Goal: Task Accomplishment & Management: Use online tool/utility

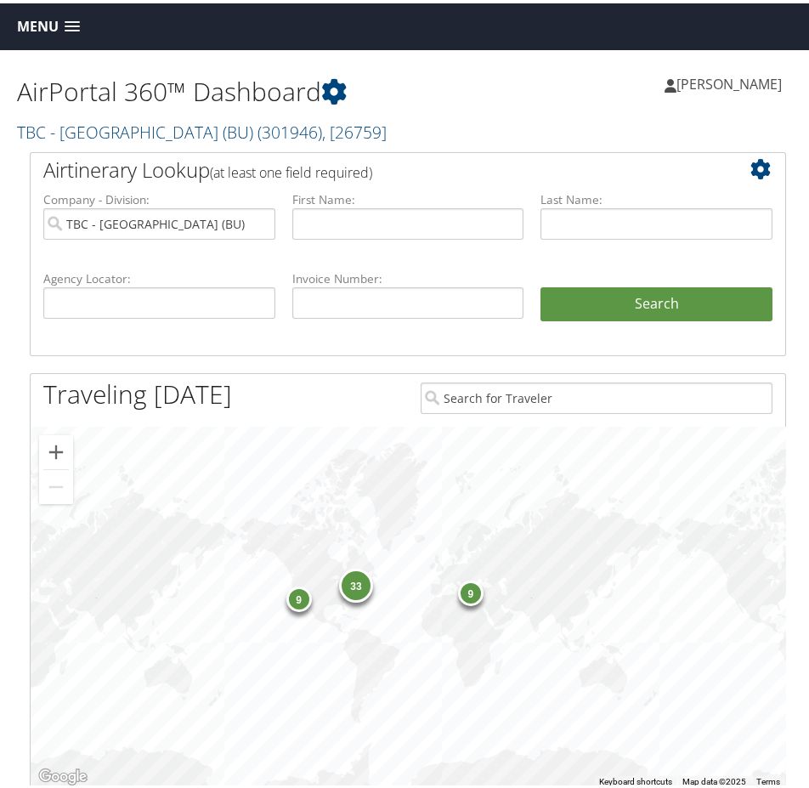
click at [29, 22] on span "Menu" at bounding box center [38, 23] width 42 height 16
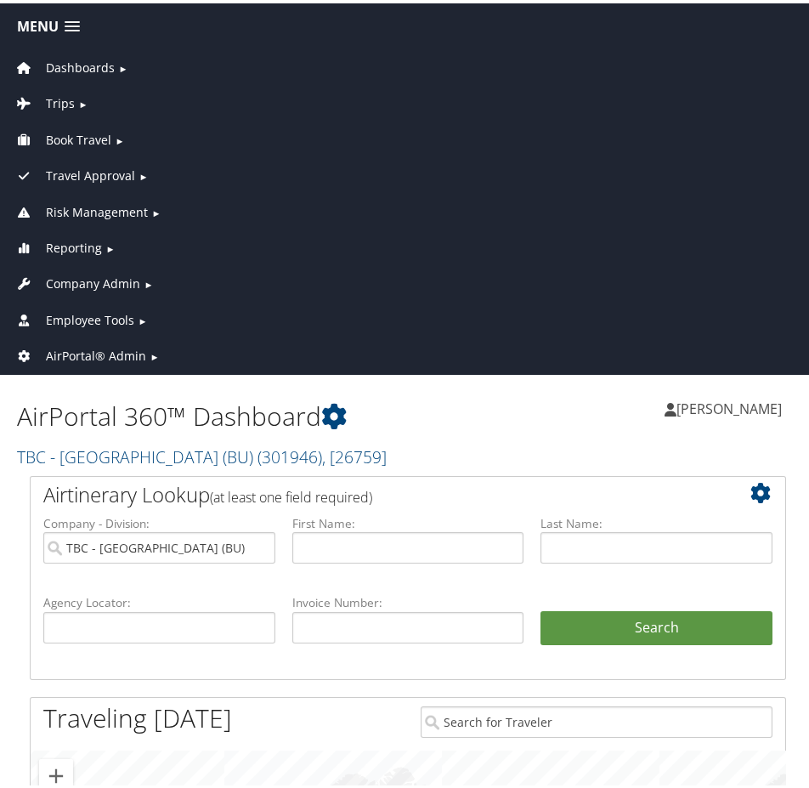
click at [75, 59] on span "Dashboards" at bounding box center [80, 64] width 69 height 19
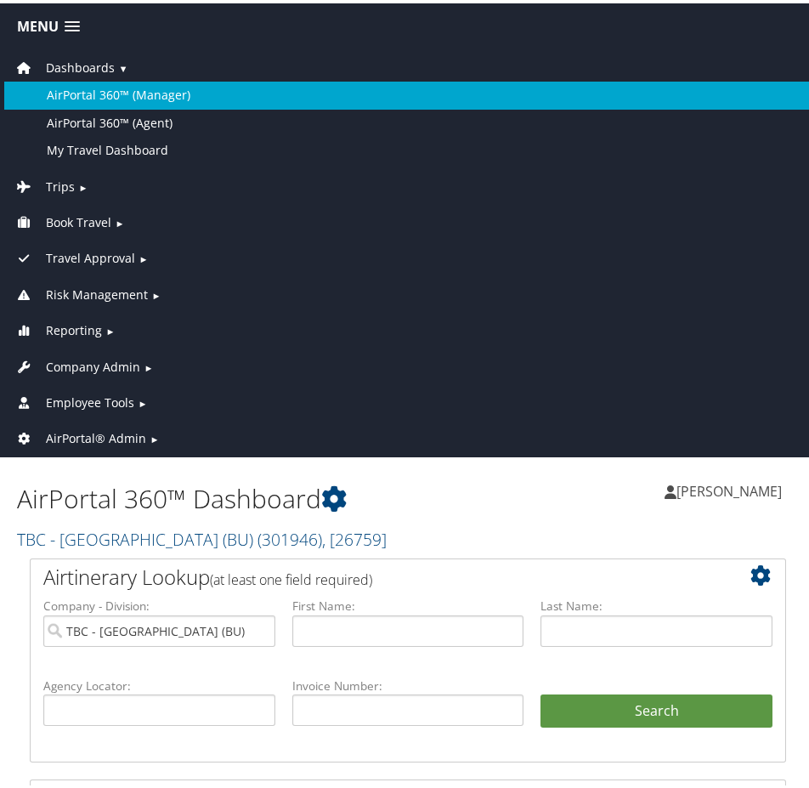
click at [73, 93] on link "AirPortal 360™ (Manager)" at bounding box center [408, 91] width 808 height 27
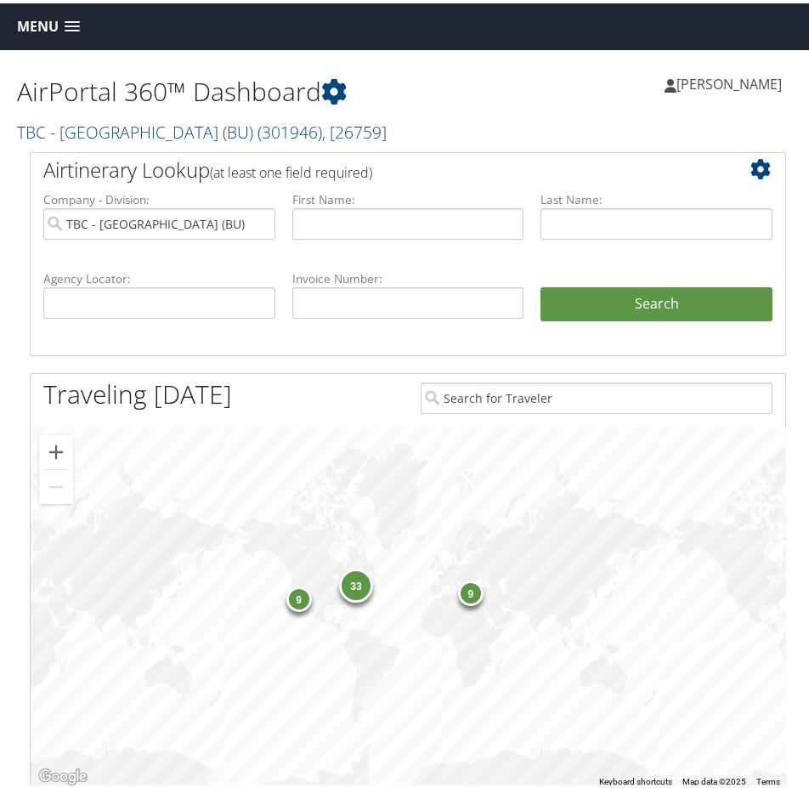
click at [56, 28] on span "Menu" at bounding box center [38, 23] width 42 height 16
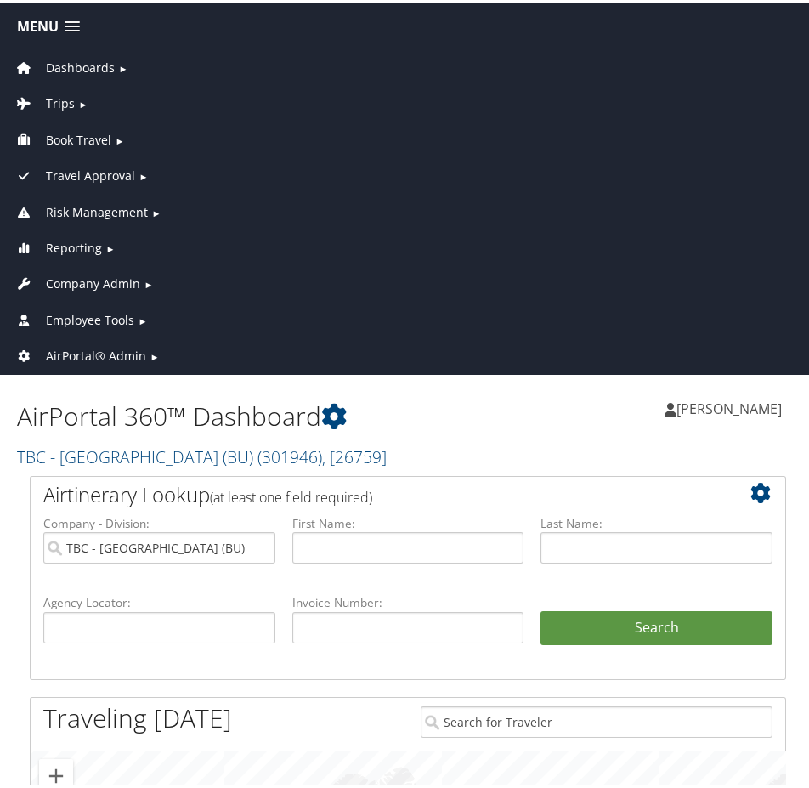
click at [95, 355] on span "AirPortal® Admin" at bounding box center [96, 353] width 100 height 19
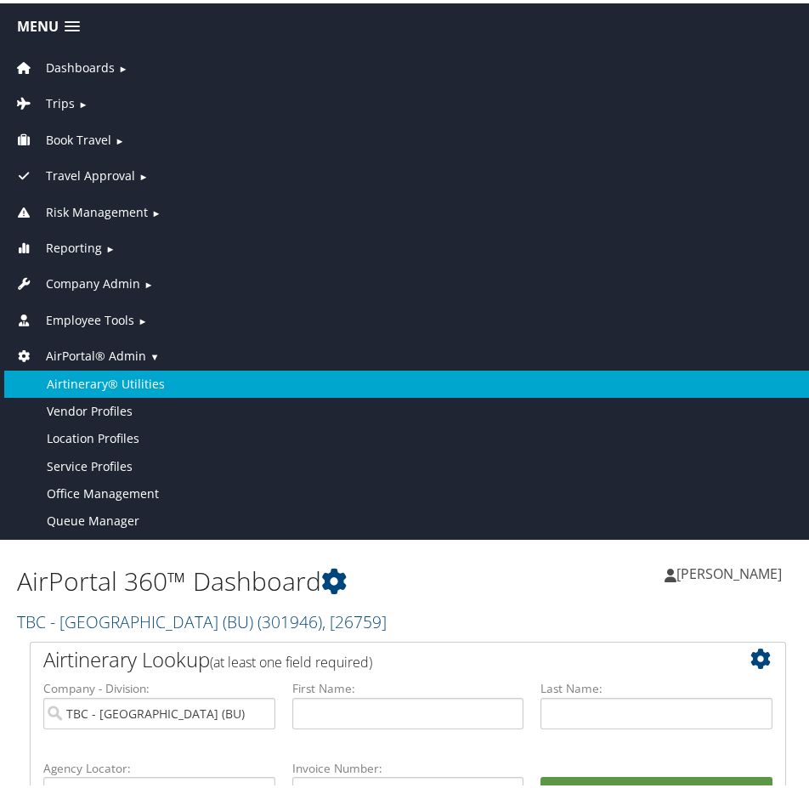
click at [155, 370] on link "Airtinerary® Utilities" at bounding box center [408, 380] width 808 height 27
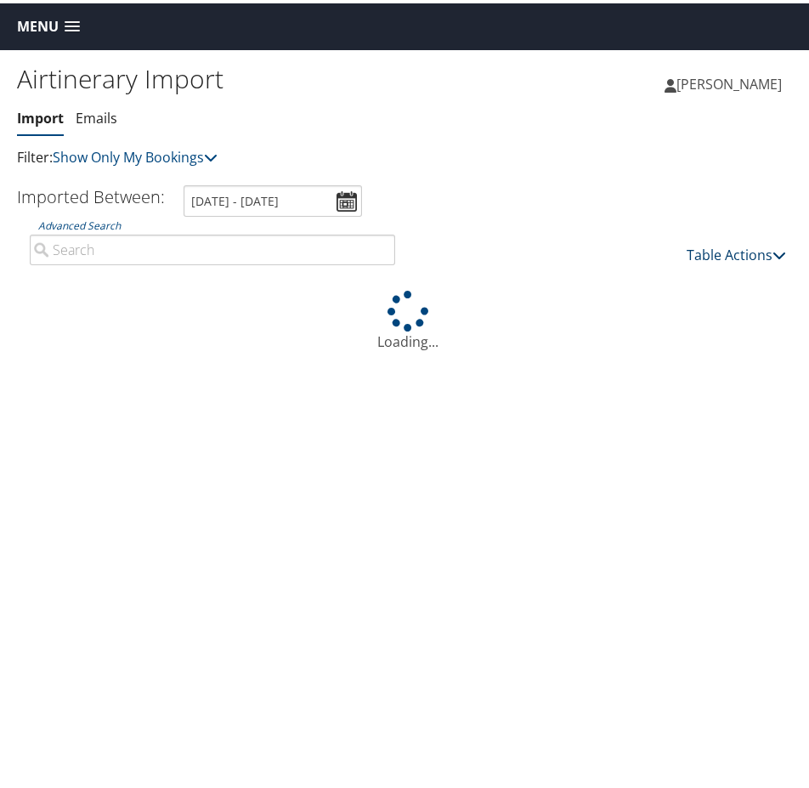
click at [729, 253] on link "Table Actions" at bounding box center [736, 251] width 99 height 19
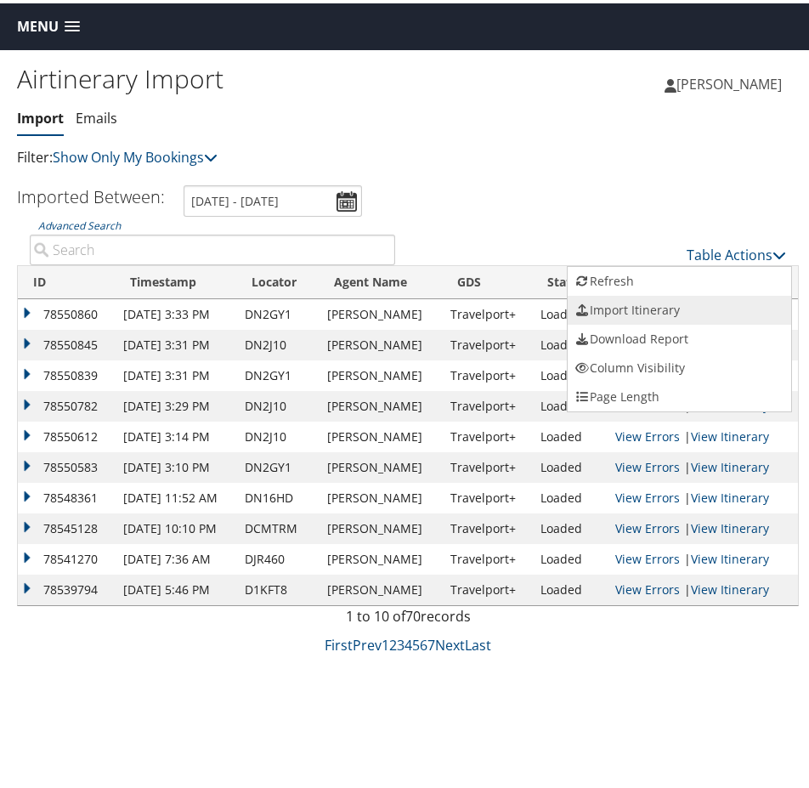
click at [662, 306] on link "Import Itinerary" at bounding box center [680, 306] width 224 height 29
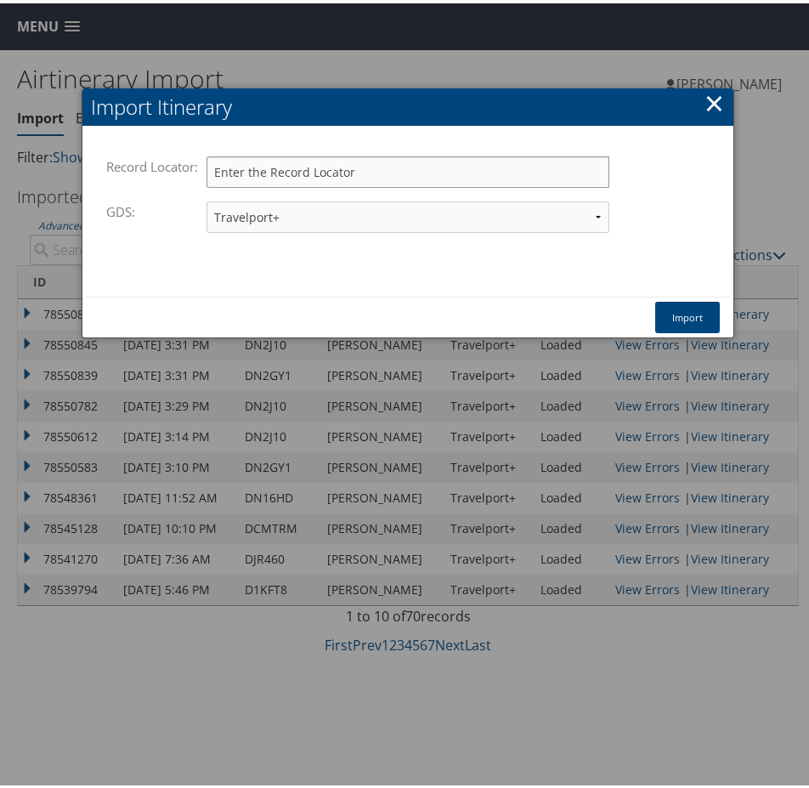
click at [253, 172] on input "Record Locator:" at bounding box center [408, 168] width 402 height 31
paste input "D7TVG7"
type input "D7TVG7"
click at [677, 321] on button "Import" at bounding box center [688, 313] width 65 height 31
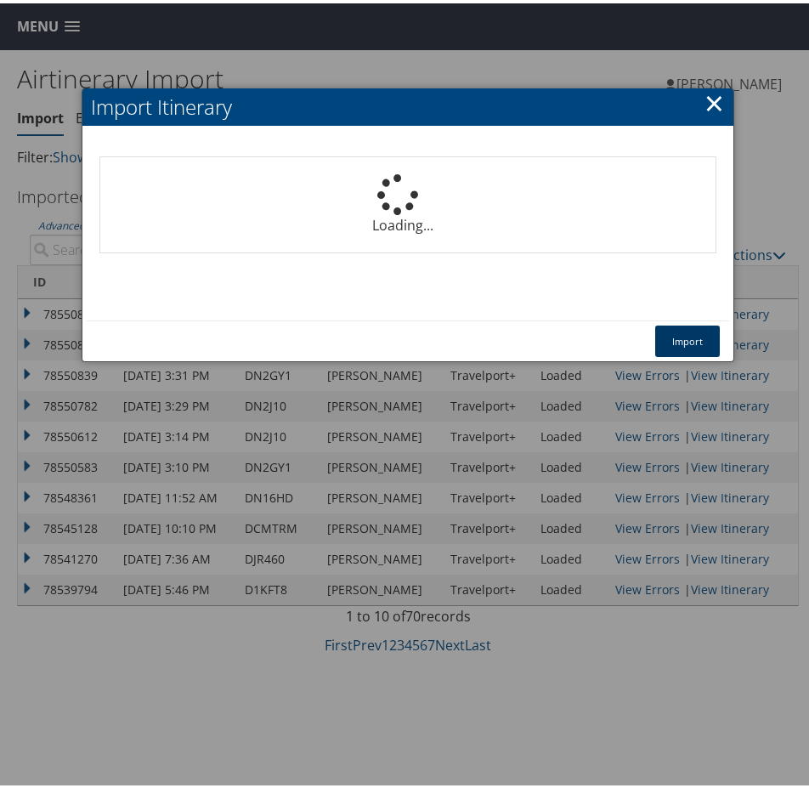
select select "1P"
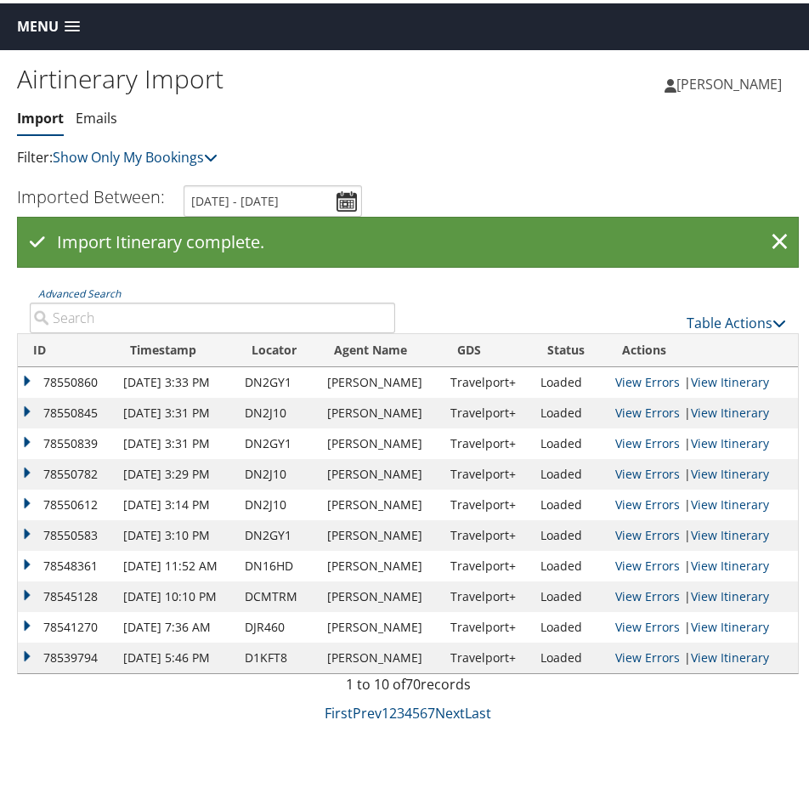
click at [30, 18] on span "Menu" at bounding box center [38, 23] width 42 height 16
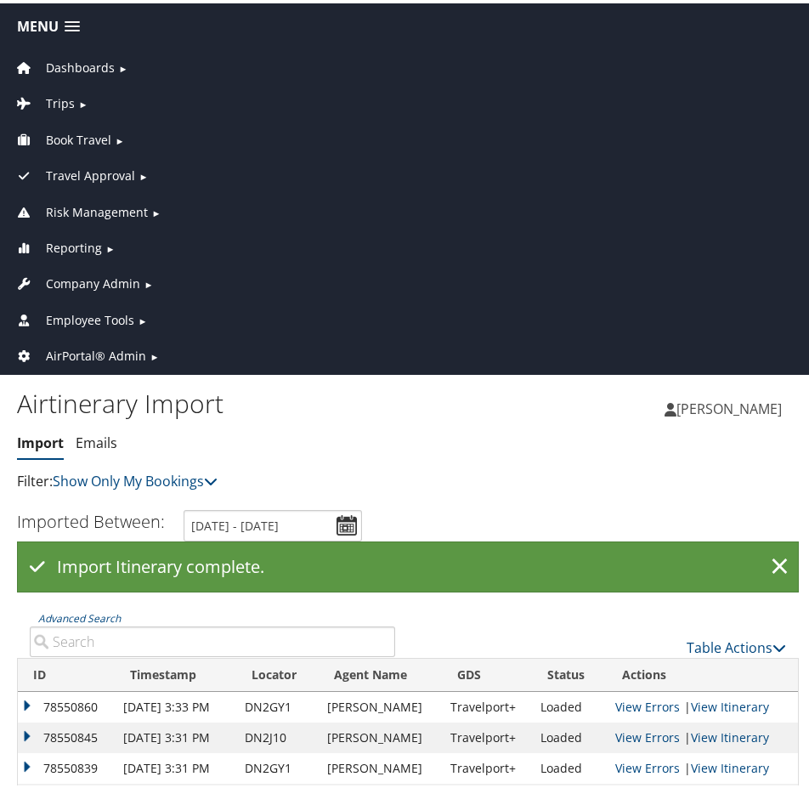
click at [72, 62] on span "Dashboards" at bounding box center [80, 64] width 69 height 19
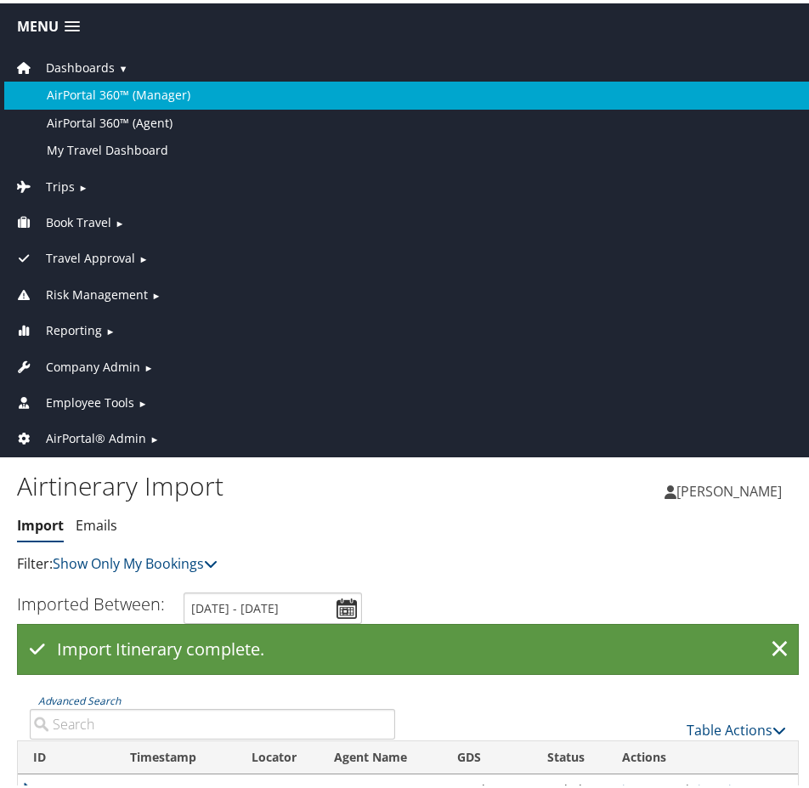
click at [115, 93] on link "AirPortal 360™ (Manager)" at bounding box center [408, 91] width 808 height 27
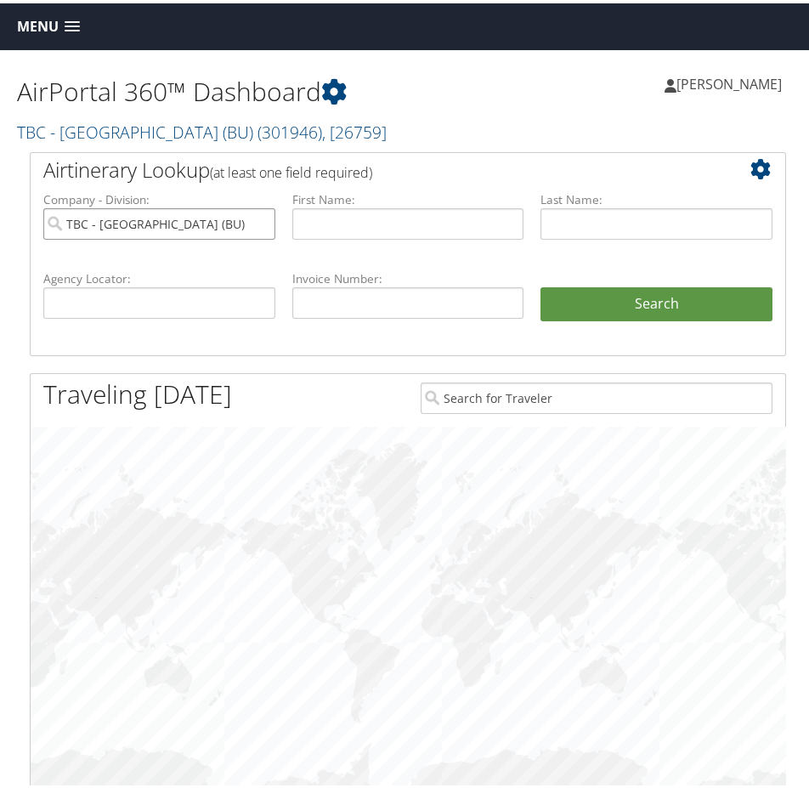
click at [258, 221] on input "TBC - [GEOGRAPHIC_DATA] (BU)" at bounding box center [159, 220] width 232 height 31
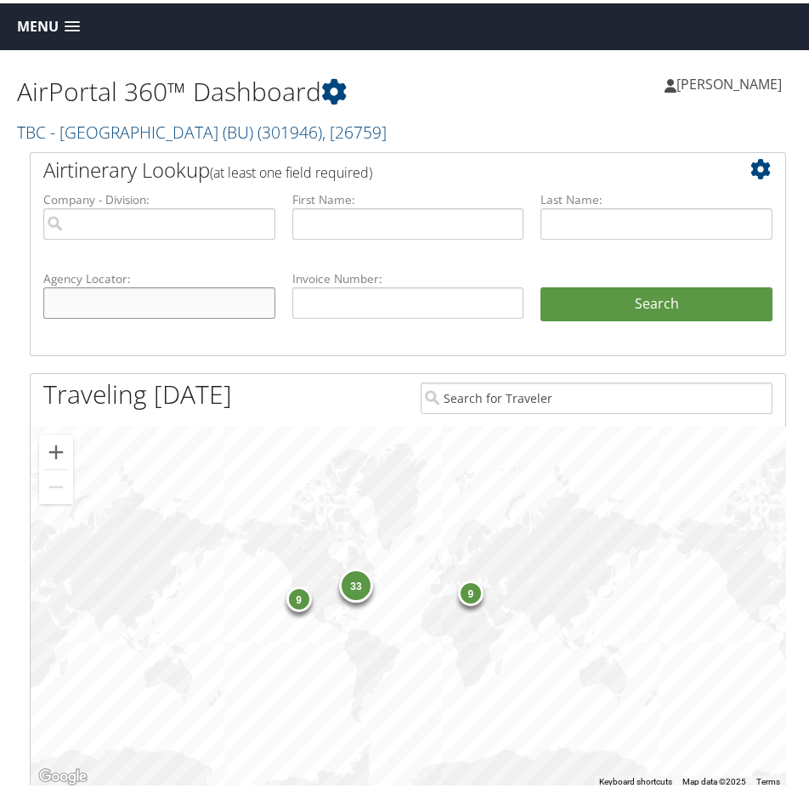
click at [188, 292] on input "text" at bounding box center [159, 299] width 232 height 31
paste input "D7TVG7"
type input "D7TVG7"
click at [701, 304] on button "Search" at bounding box center [657, 301] width 232 height 34
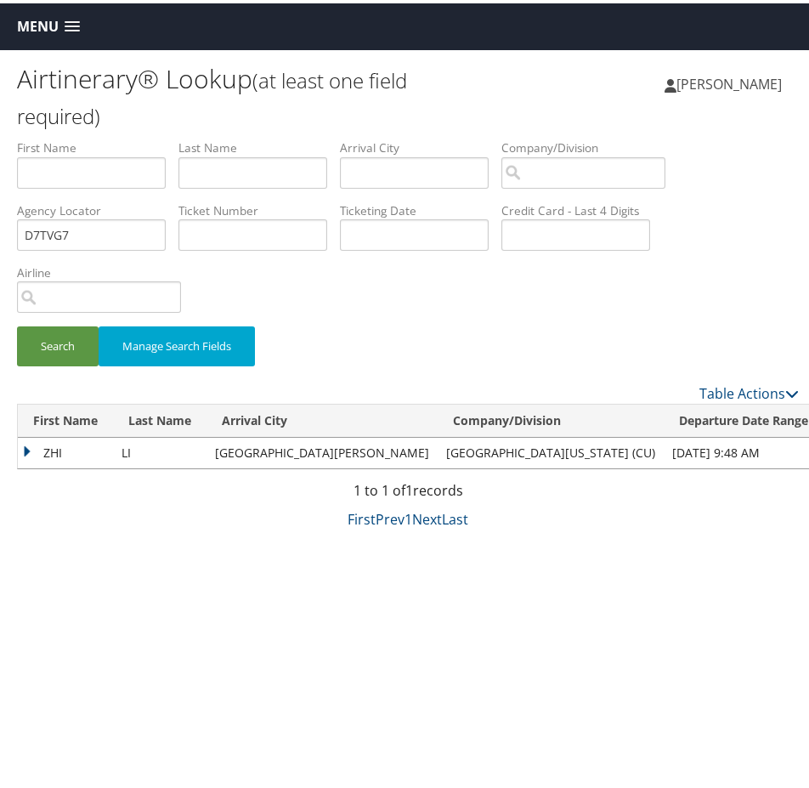
click at [26, 448] on td "ZHI" at bounding box center [65, 449] width 95 height 31
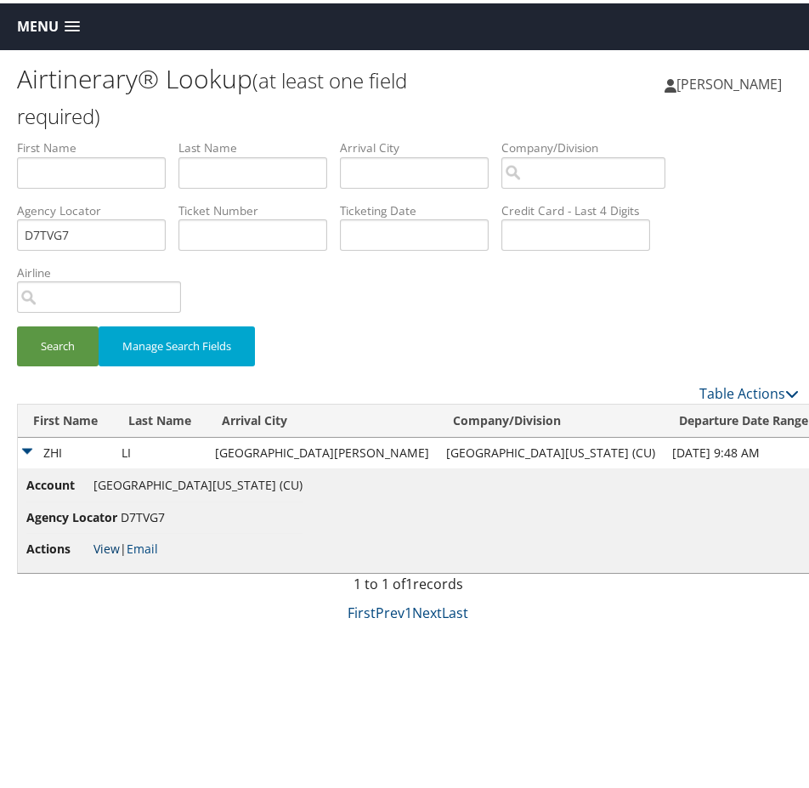
click at [103, 544] on link "View" at bounding box center [107, 545] width 26 height 16
click at [27, 16] on span "Menu" at bounding box center [38, 23] width 42 height 16
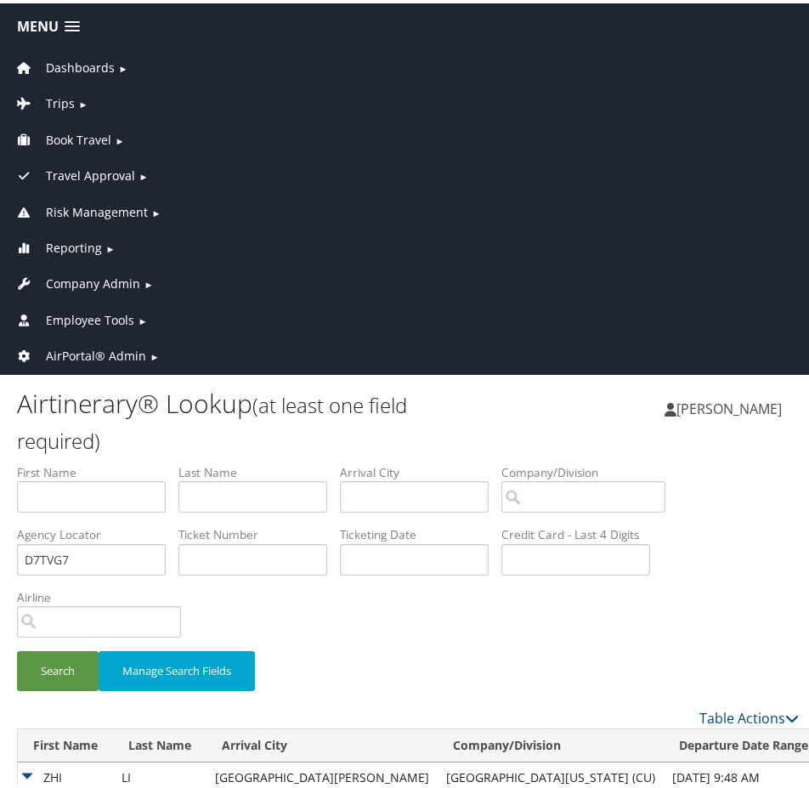
click at [101, 309] on span "Employee Tools" at bounding box center [90, 317] width 88 height 19
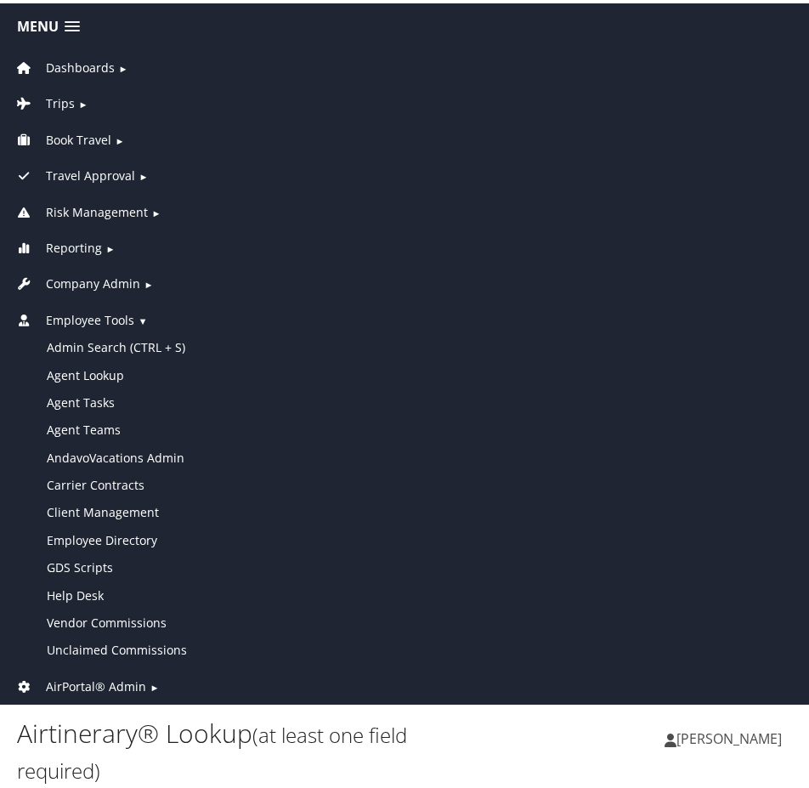
click at [103, 312] on span "Employee Tools" at bounding box center [90, 317] width 88 height 19
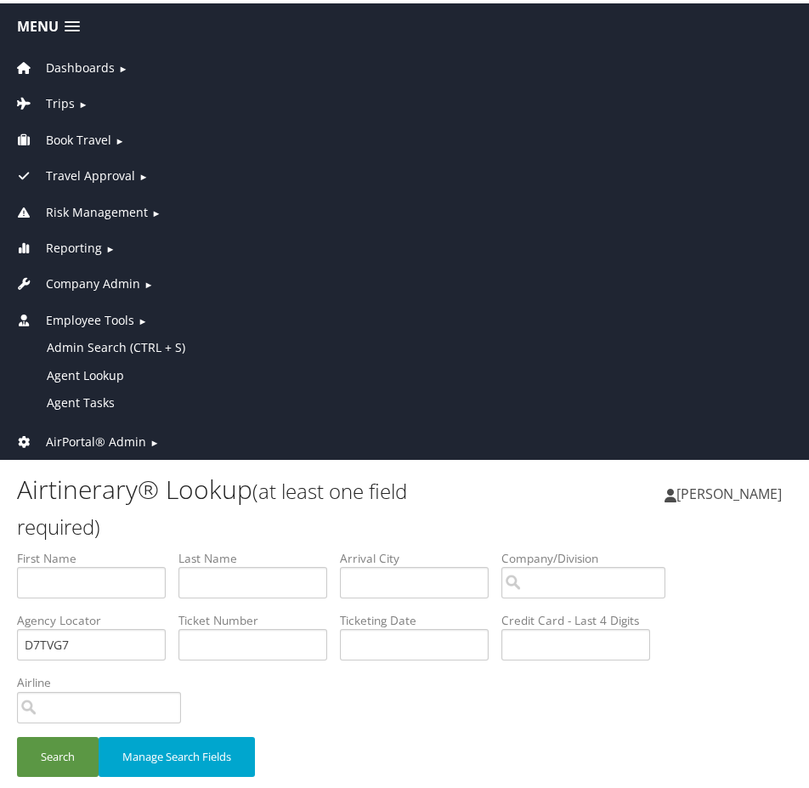
click at [99, 279] on span "Company Admin" at bounding box center [93, 280] width 94 height 19
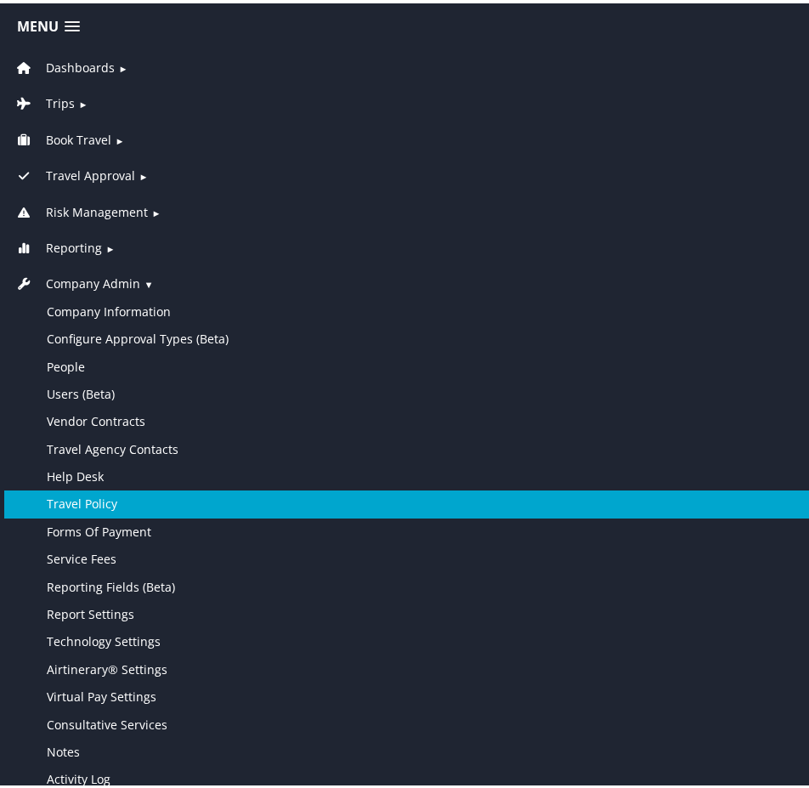
click at [133, 489] on link "Travel Policy" at bounding box center [408, 500] width 808 height 27
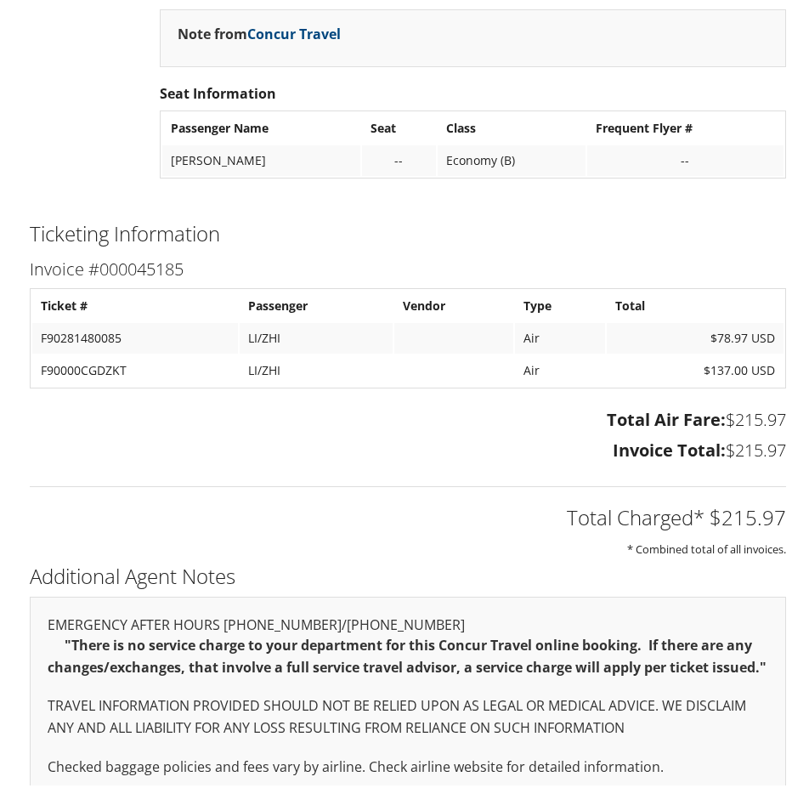
scroll to position [1070, 0]
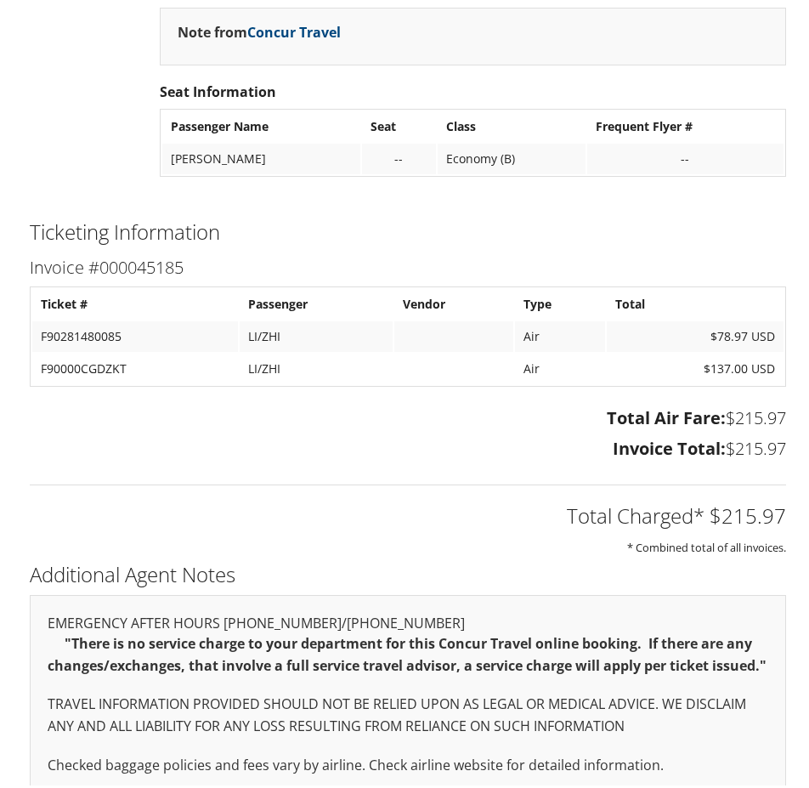
click at [644, 217] on h2 "Ticketing Information" at bounding box center [408, 228] width 757 height 29
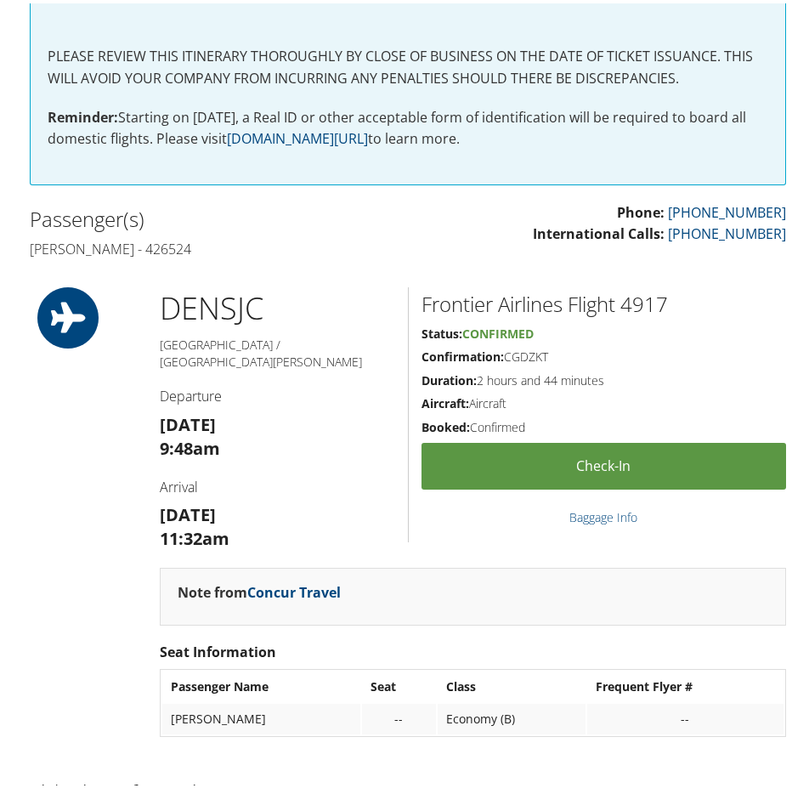
scroll to position [595, 0]
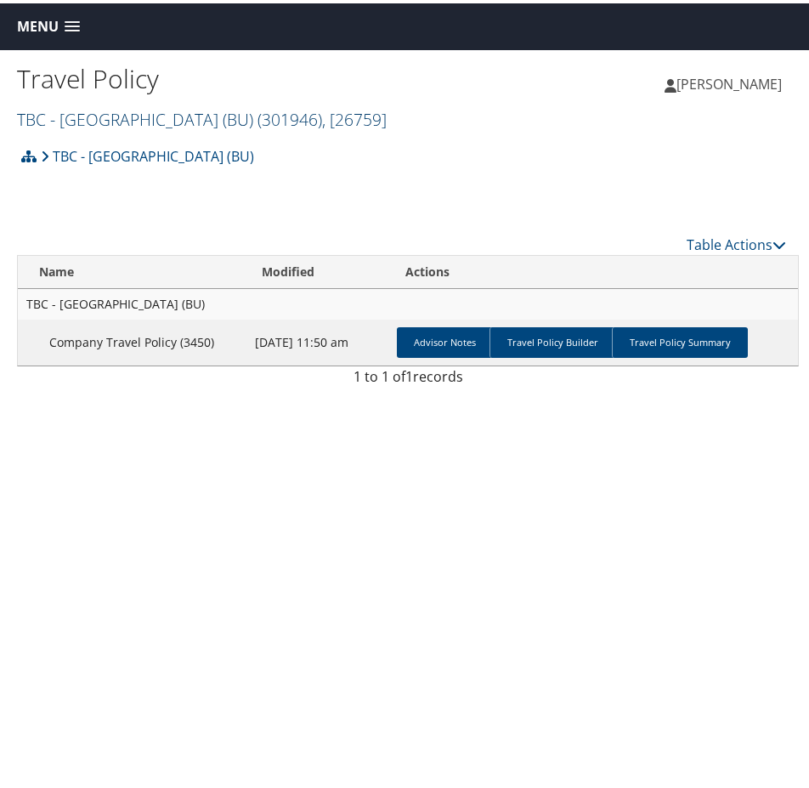
click at [86, 114] on link "TBC - Boston University (BU) ( 301946 ) , [ 26759 ]" at bounding box center [202, 116] width 370 height 23
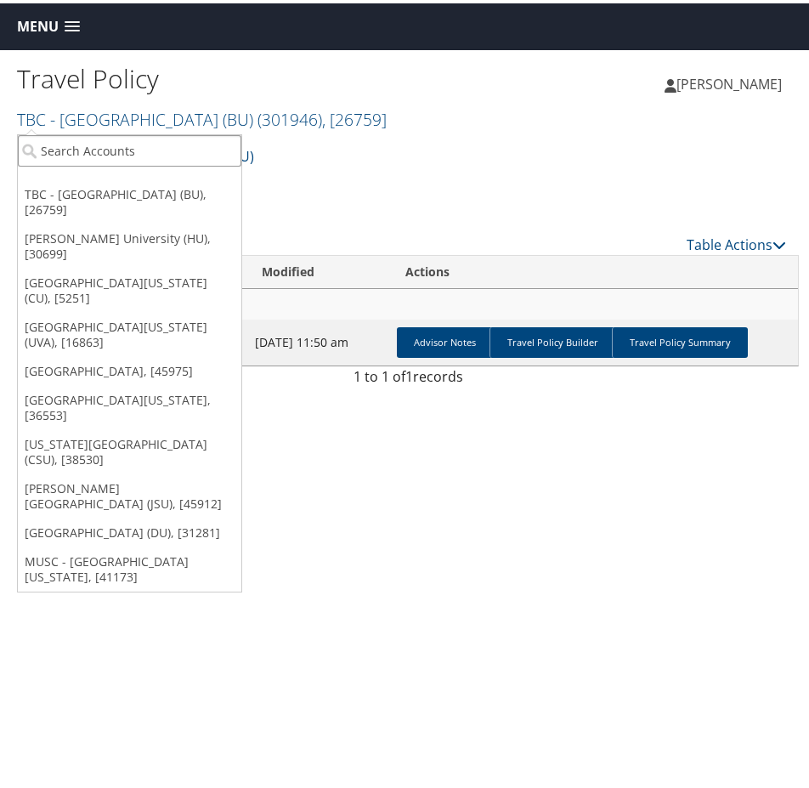
click at [112, 140] on input "search" at bounding box center [130, 147] width 224 height 31
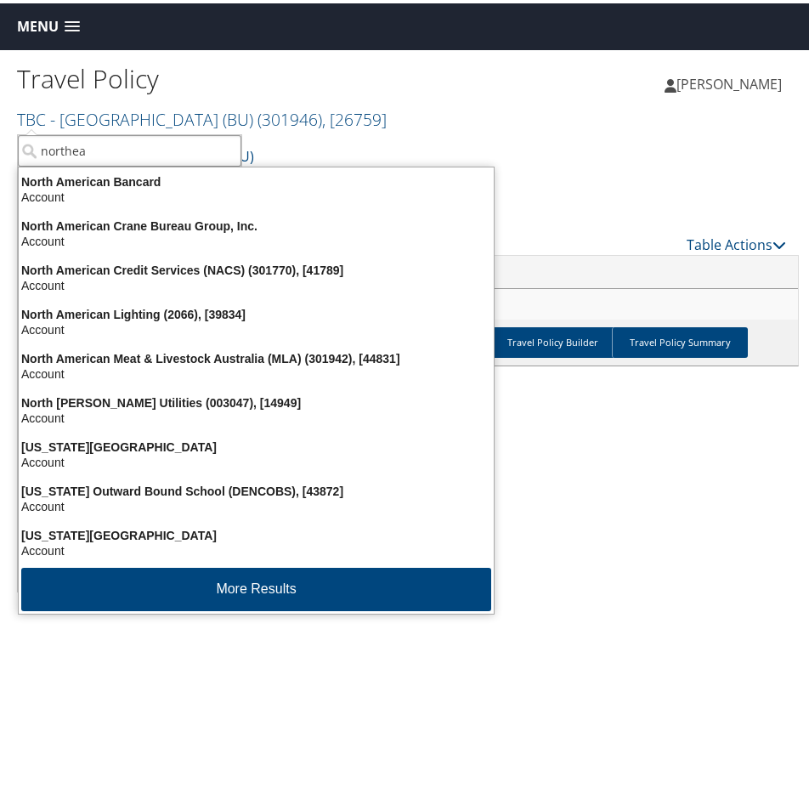
type input "northeas"
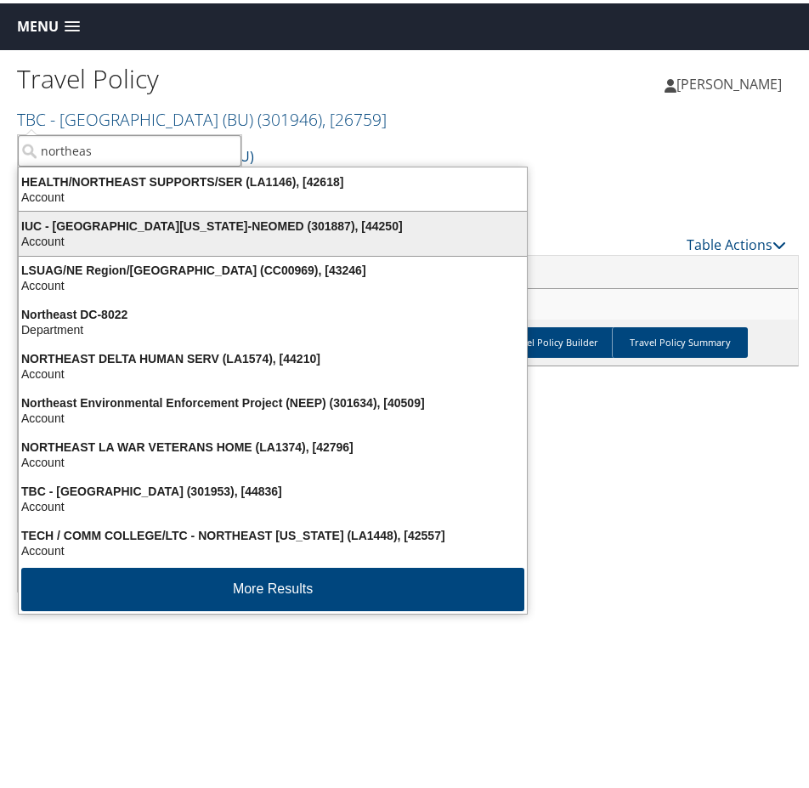
click at [107, 223] on div "IUC - Northeast Ohio Medical University-NEOMED (301887), [44250]" at bounding box center [273, 222] width 529 height 15
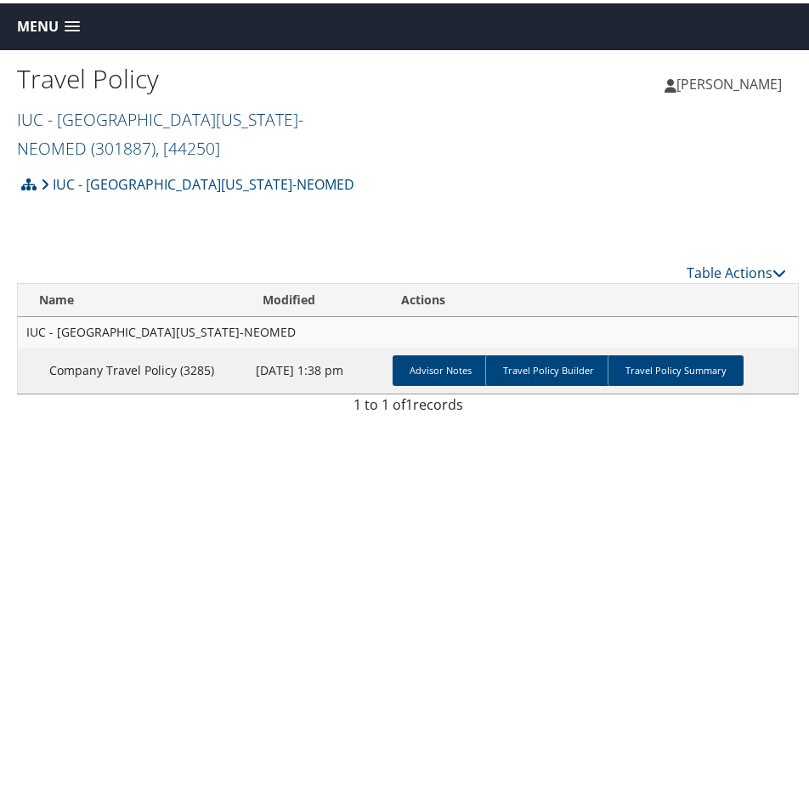
click at [173, 106] on link "IUC - Northeast Ohio Medical University-NEOMED ( 301887 ) , [ 44250 ]" at bounding box center [160, 131] width 287 height 52
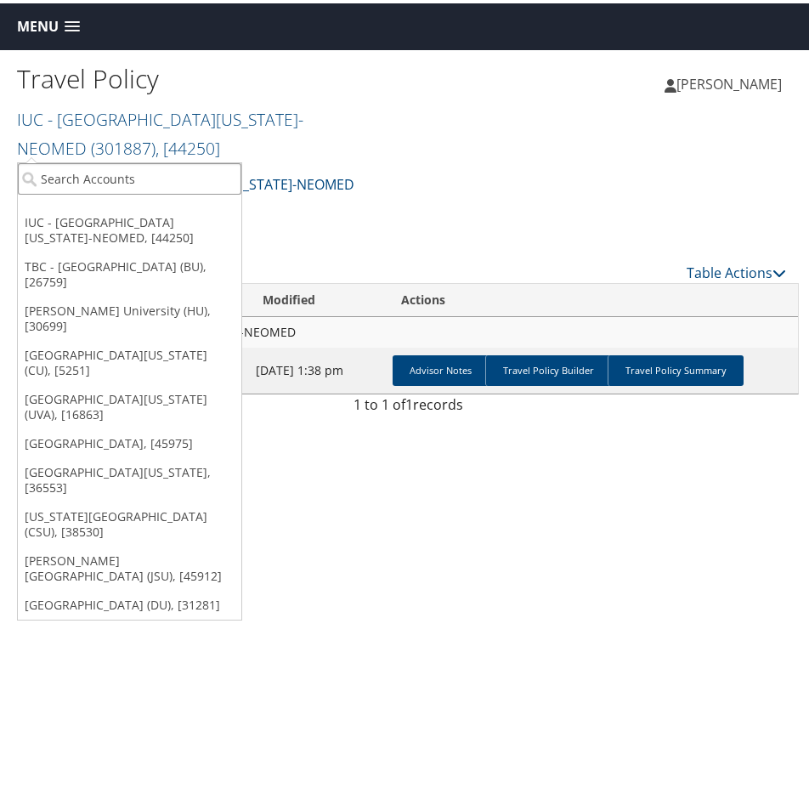
click at [154, 176] on input "search" at bounding box center [130, 175] width 224 height 31
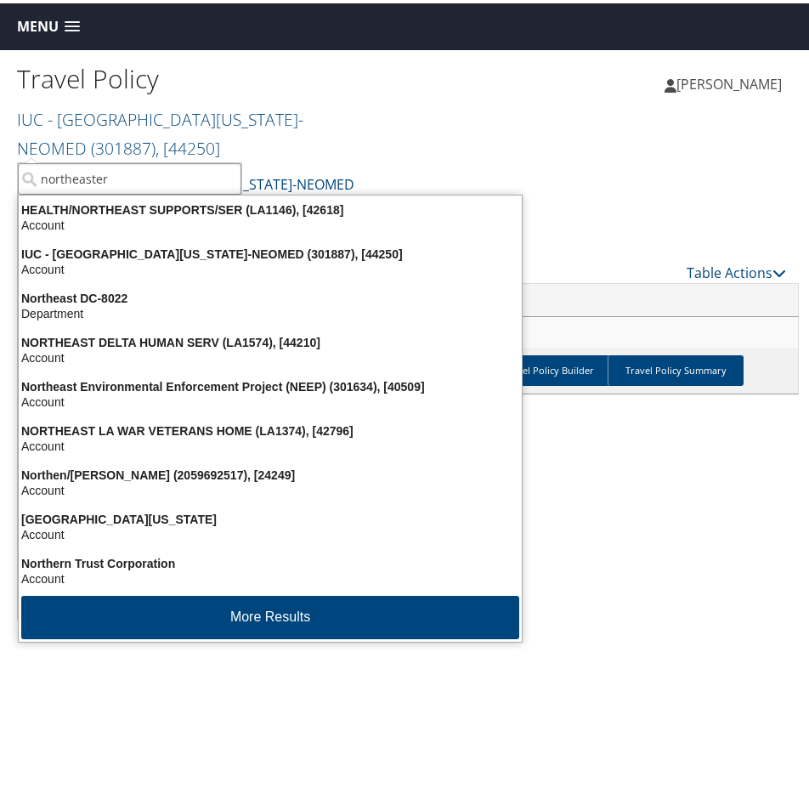
type input "northeastern"
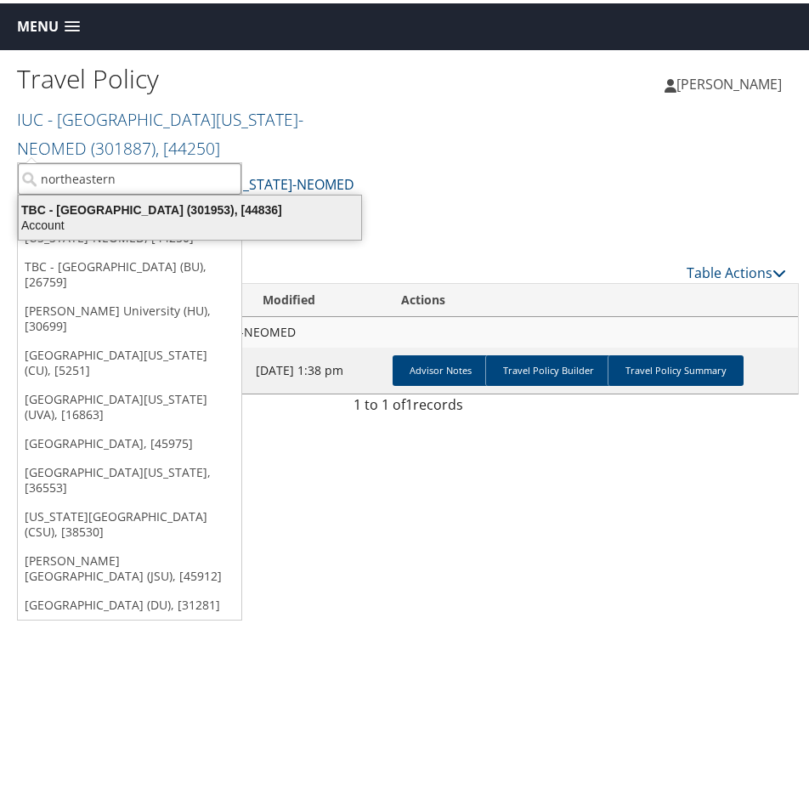
click at [149, 196] on div "TBC - Northeastern University (301953), [44836] Account" at bounding box center [190, 214] width 338 height 39
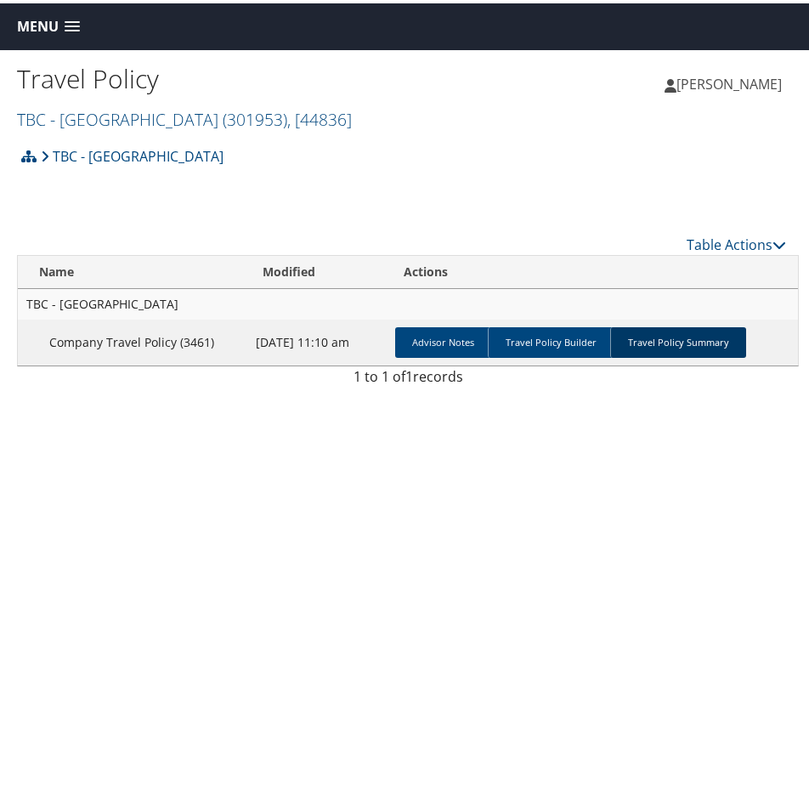
click at [705, 344] on link "Travel Policy Summary" at bounding box center [678, 339] width 136 height 31
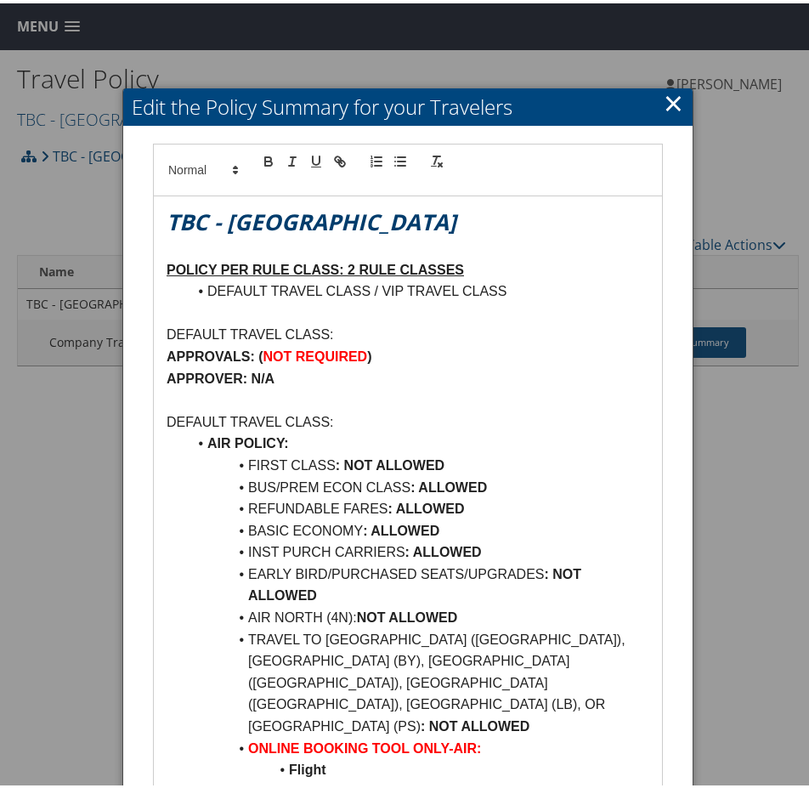
click at [667, 94] on link "×" at bounding box center [674, 99] width 20 height 34
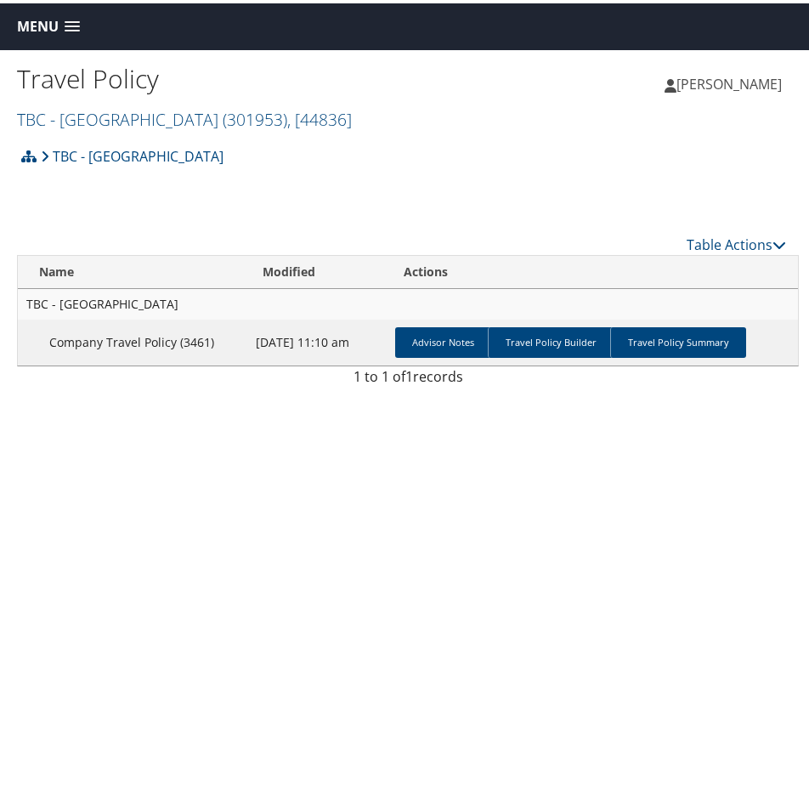
click at [26, 22] on span "Menu" at bounding box center [38, 23] width 42 height 16
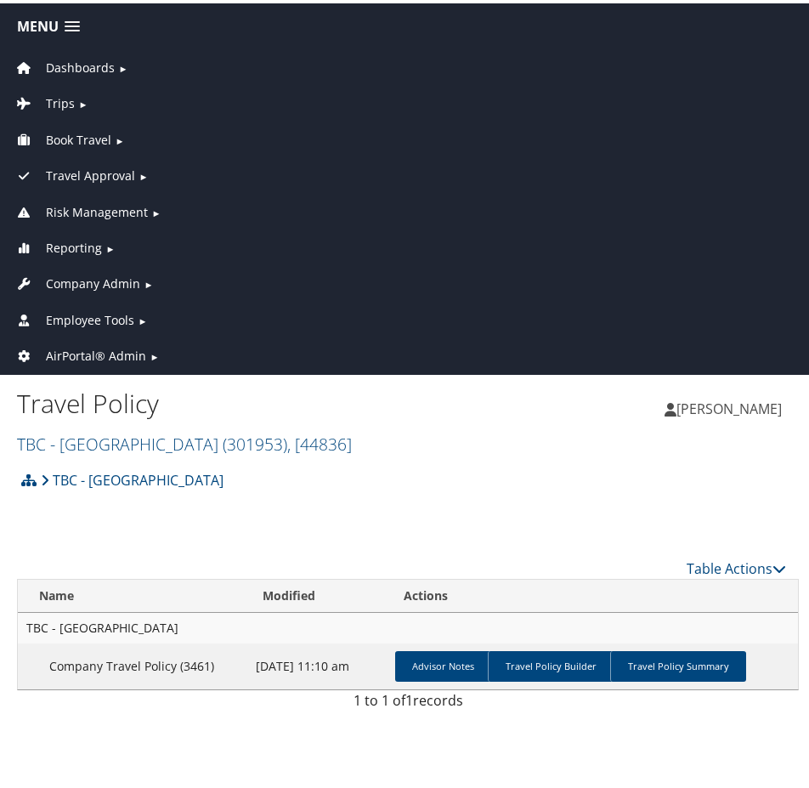
click at [75, 349] on span "AirPortal® Admin" at bounding box center [96, 353] width 100 height 19
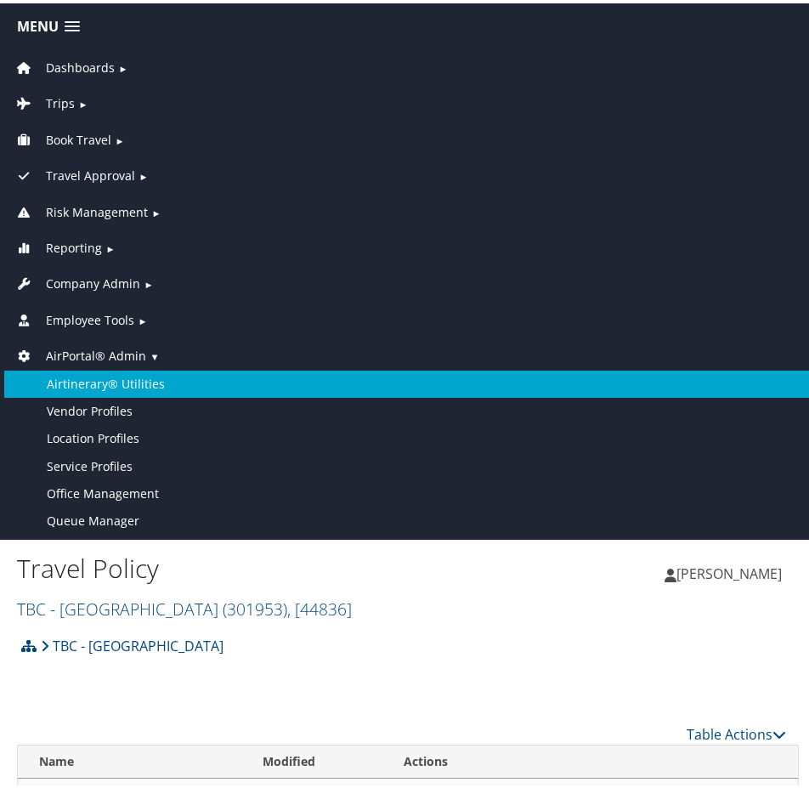
click at [71, 375] on link "Airtinerary® Utilities" at bounding box center [408, 380] width 808 height 27
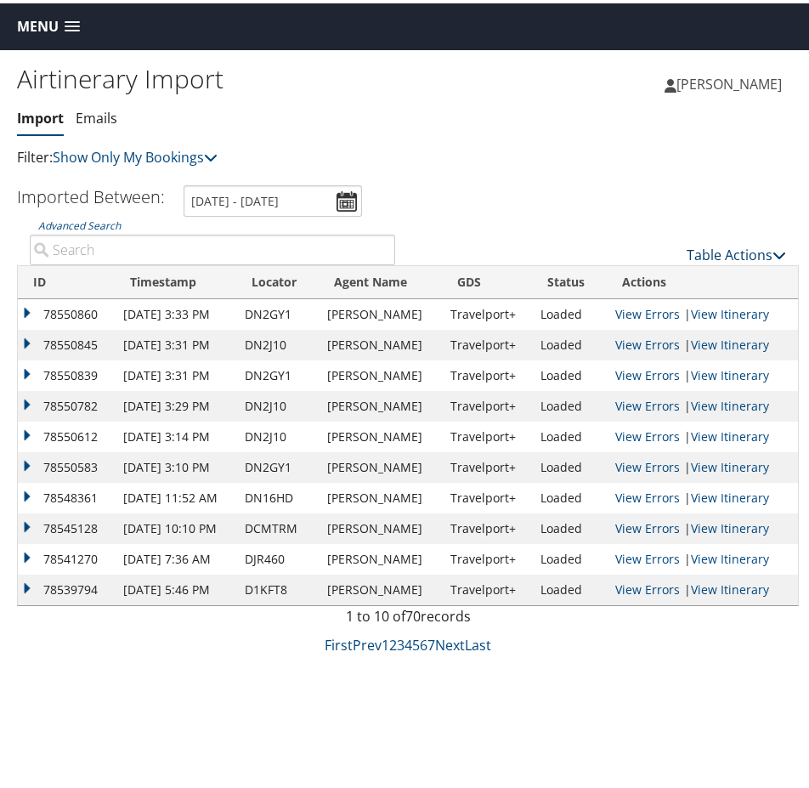
click at [722, 253] on link "Table Actions" at bounding box center [736, 251] width 99 height 19
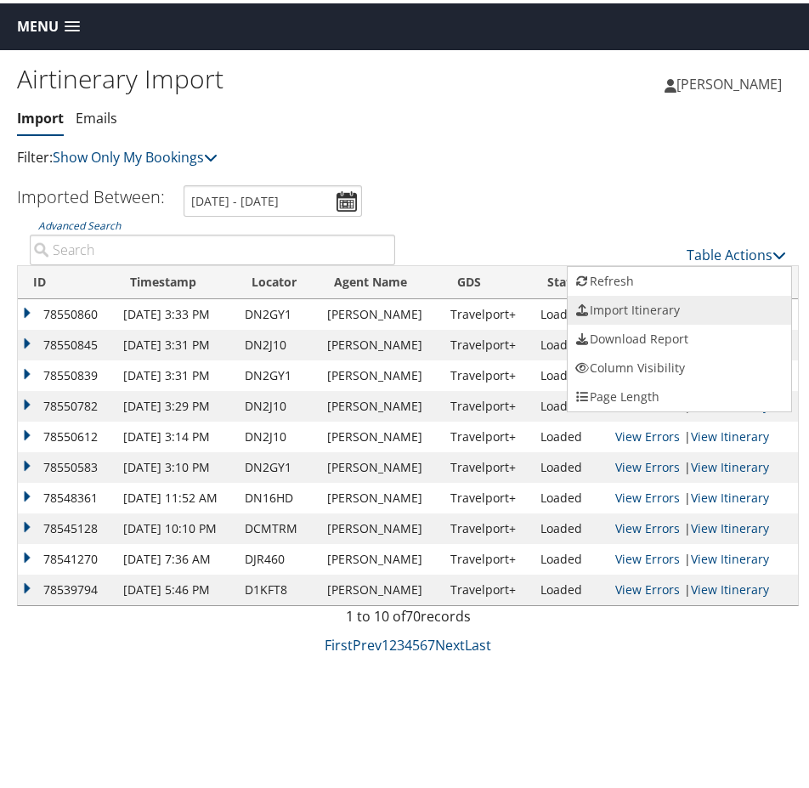
click at [691, 305] on link "Import Itinerary" at bounding box center [680, 306] width 224 height 29
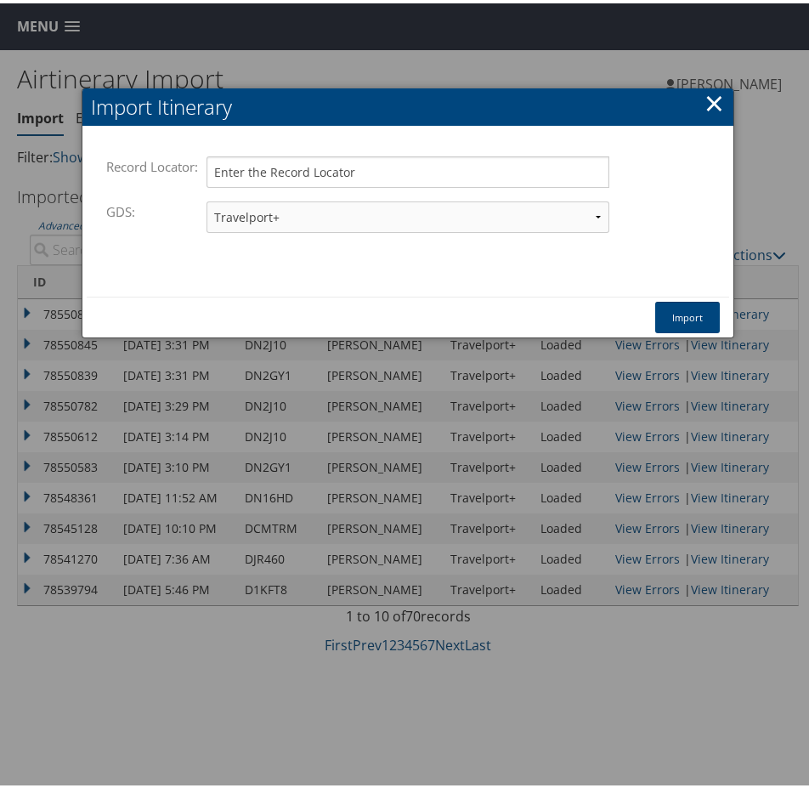
click at [357, 185] on div "Record Locator: Please enter a valid record locator." at bounding box center [408, 175] width 604 height 45
click at [361, 165] on input "Record Locator:" at bounding box center [408, 168] width 402 height 31
paste input "D4LNK8"
type input "D4LNK8"
click at [686, 320] on button "Import" at bounding box center [688, 313] width 65 height 31
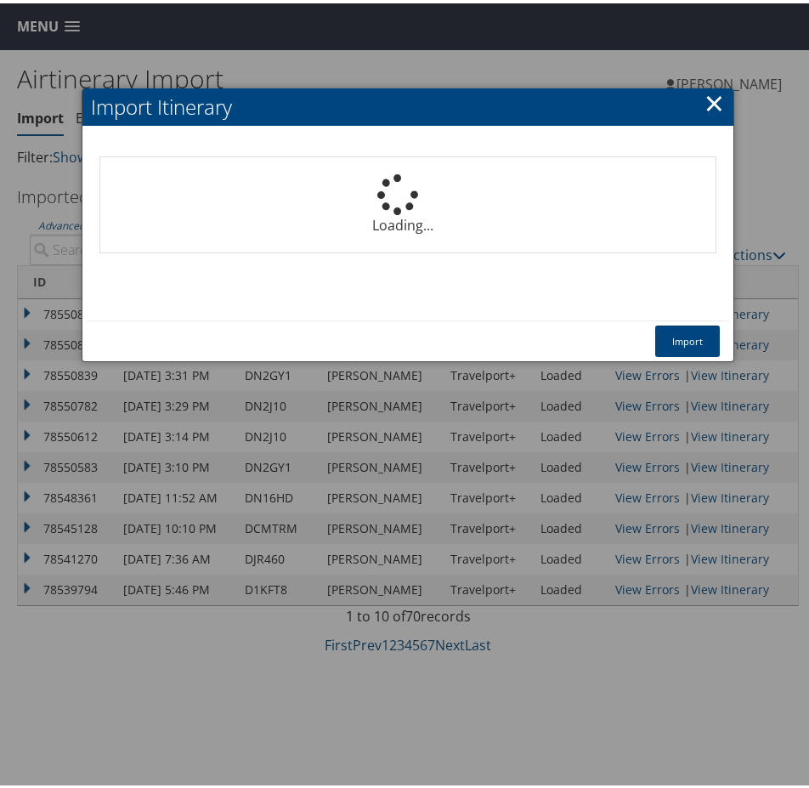
select select "1P"
